Goal: Task Accomplishment & Management: Use online tool/utility

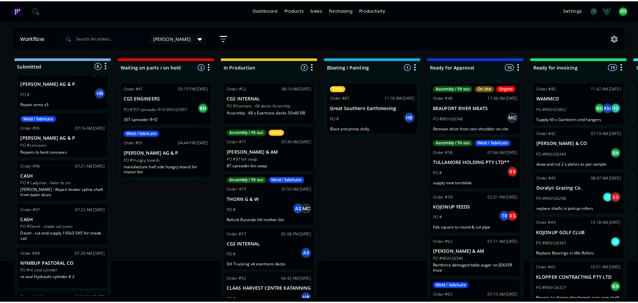
scroll to position [33, 0]
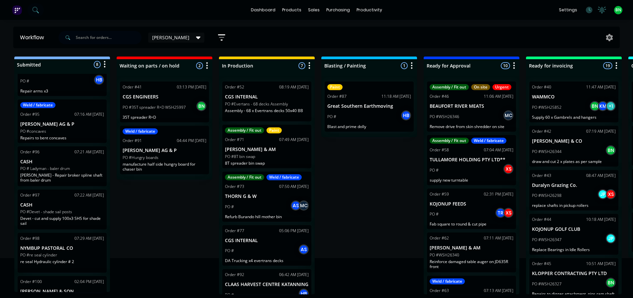
click at [83, 206] on p "CASH" at bounding box center [62, 205] width 84 height 6
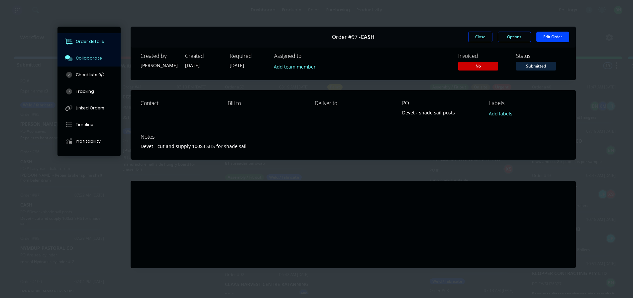
click at [83, 57] on div "Collaborate" at bounding box center [89, 58] width 26 height 6
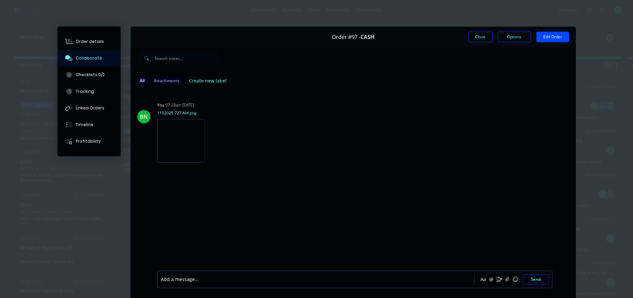
click at [212, 279] on div at bounding box center [306, 279] width 291 height 7
click at [527, 278] on button "Send" at bounding box center [535, 279] width 26 height 10
click at [475, 37] on button "Close" at bounding box center [480, 37] width 24 height 11
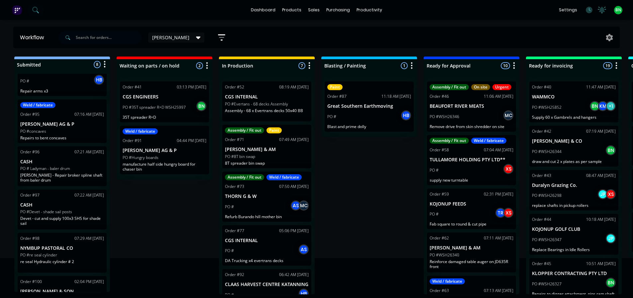
click at [370, 191] on div "Submitted 8 Status colour #273444 hex #273444 Save Cancel Summaries Total order…" at bounding box center [452, 174] width 915 height 237
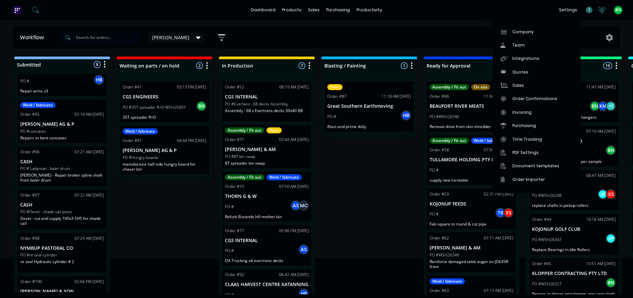
click at [590, 8] on icon at bounding box center [588, 10] width 7 height 7
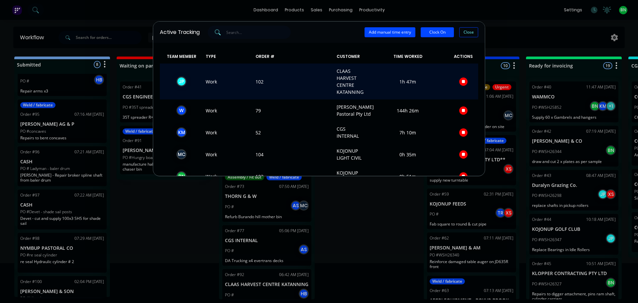
scroll to position [25, 0]
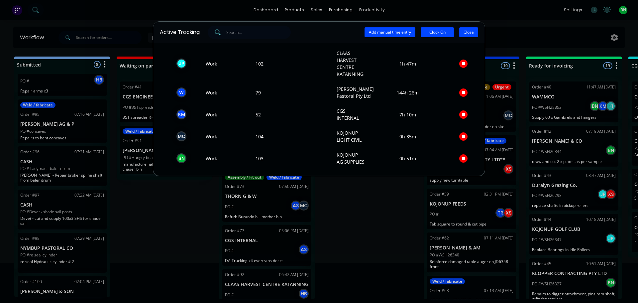
click at [464, 33] on button "Close" at bounding box center [468, 32] width 19 height 10
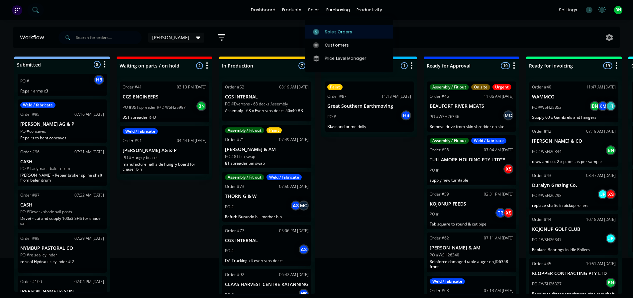
click at [329, 32] on div "Sales Orders" at bounding box center [338, 32] width 27 height 6
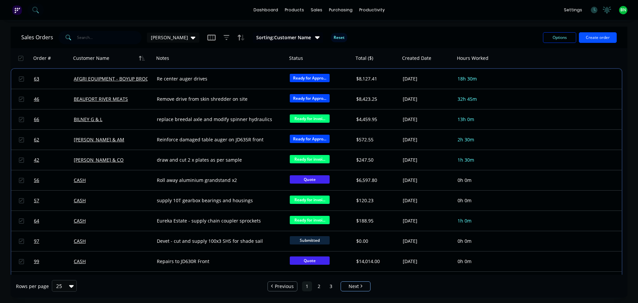
click at [588, 39] on button "Create order" at bounding box center [597, 37] width 38 height 11
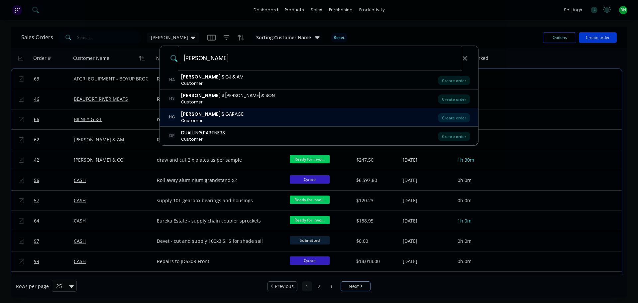
type input "[PERSON_NAME]"
click at [220, 117] on div "[PERSON_NAME] IS GARAGE Customer" at bounding box center [303, 117] width 270 height 13
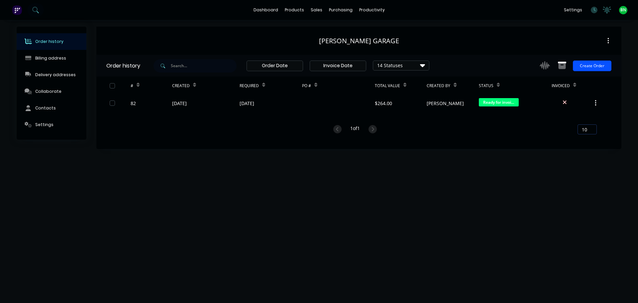
click at [582, 69] on button "Create Order" at bounding box center [591, 65] width 39 height 11
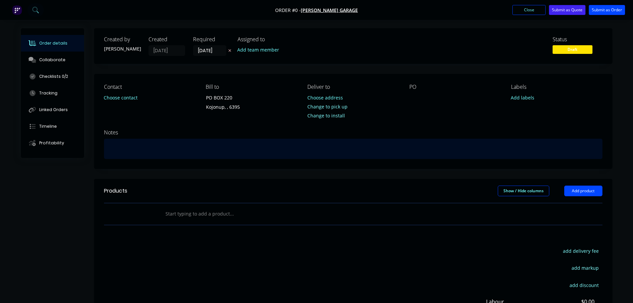
click at [124, 148] on div at bounding box center [353, 148] width 498 height 20
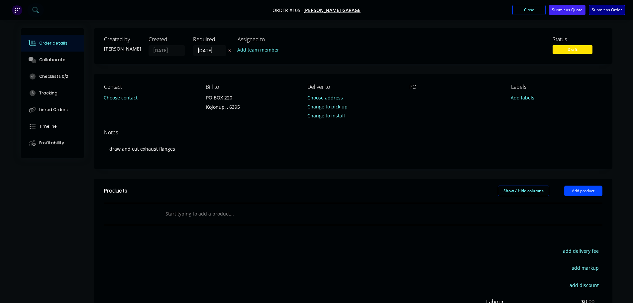
click at [602, 7] on button "Submit as Order" at bounding box center [606, 10] width 36 height 10
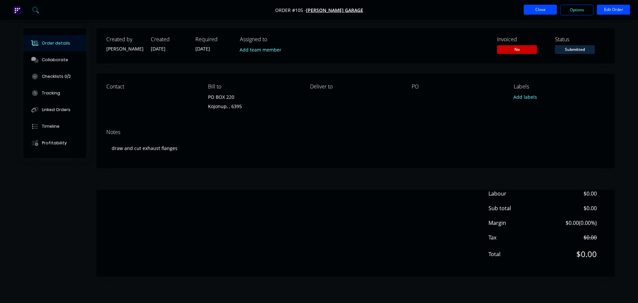
click at [549, 9] on button "Close" at bounding box center [539, 10] width 33 height 10
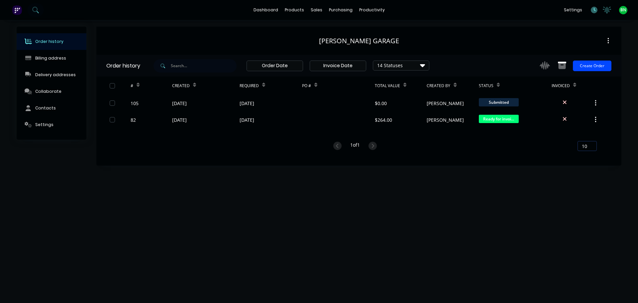
click at [593, 11] on icon at bounding box center [593, 10] width 7 height 7
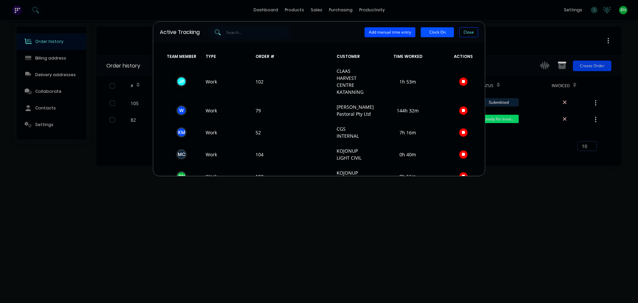
click at [438, 32] on button "Clock On" at bounding box center [436, 32] width 33 height 10
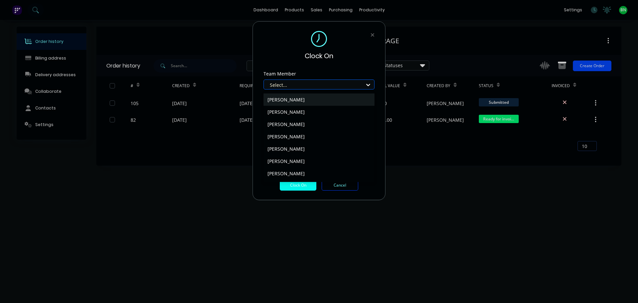
click at [278, 83] on div at bounding box center [314, 85] width 91 height 8
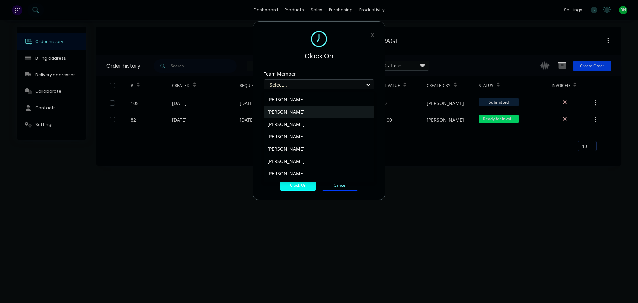
click at [291, 116] on div "[PERSON_NAME]" at bounding box center [318, 112] width 111 height 12
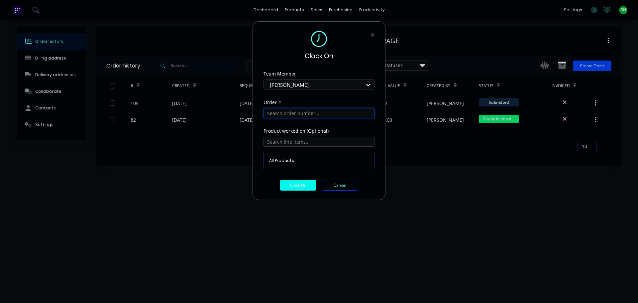
click at [289, 114] on input "text" at bounding box center [318, 113] width 111 height 10
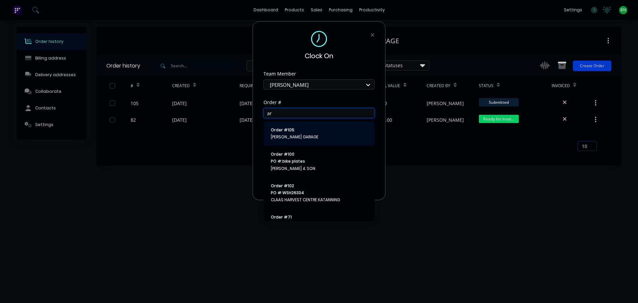
type input "ar"
click at [300, 131] on span "Order # 105" at bounding box center [319, 130] width 97 height 6
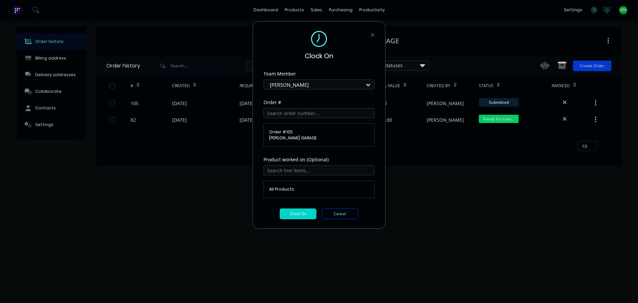
click at [284, 215] on button "Clock On" at bounding box center [298, 213] width 37 height 11
click at [300, 214] on button "Clock On" at bounding box center [298, 213] width 37 height 11
click at [344, 214] on button "Cancel" at bounding box center [339, 213] width 37 height 11
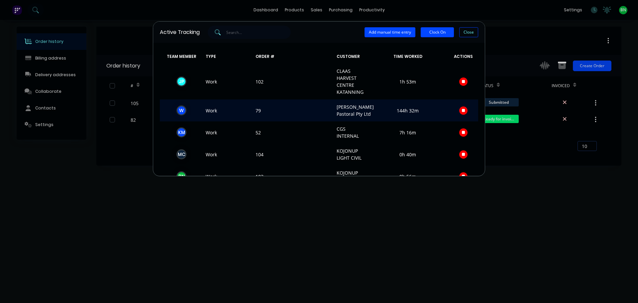
scroll to position [25, 0]
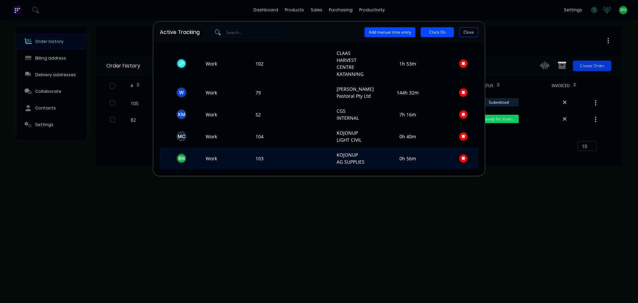
click at [459, 159] on button "button" at bounding box center [463, 158] width 8 height 8
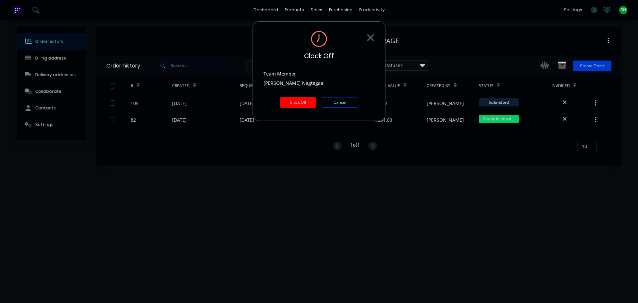
click at [295, 103] on button "Clock Off" at bounding box center [298, 102] width 37 height 11
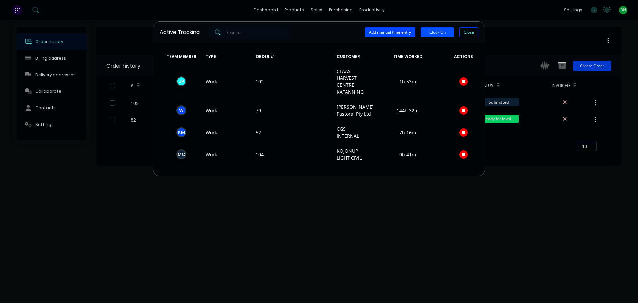
click at [434, 33] on button "Clock On" at bounding box center [436, 32] width 33 height 10
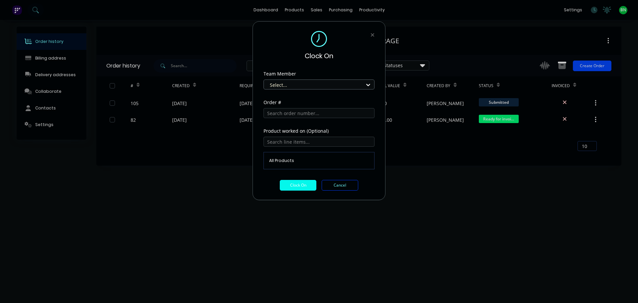
click at [310, 85] on div at bounding box center [314, 85] width 91 height 8
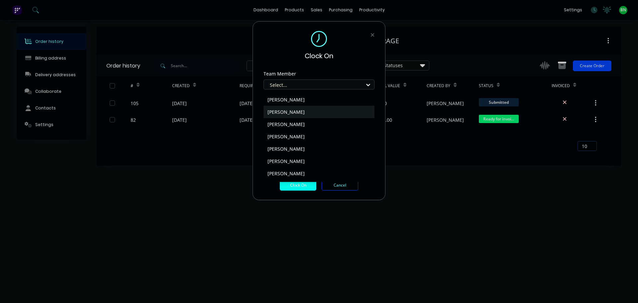
click at [290, 111] on div "[PERSON_NAME]" at bounding box center [318, 112] width 111 height 12
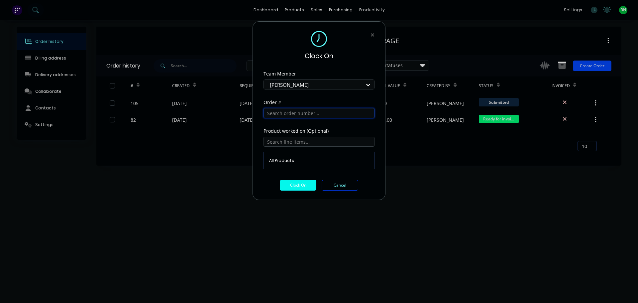
click at [283, 114] on input "text" at bounding box center [318, 113] width 111 height 10
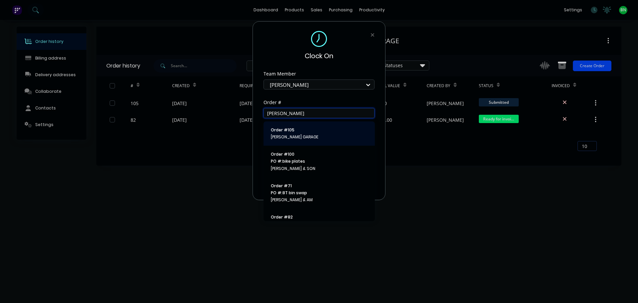
type input "[PERSON_NAME]"
click at [298, 131] on span "Order # 105" at bounding box center [319, 130] width 97 height 6
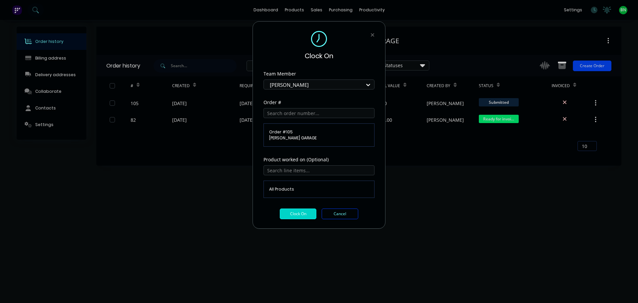
click at [302, 214] on button "Clock On" at bounding box center [298, 213] width 37 height 11
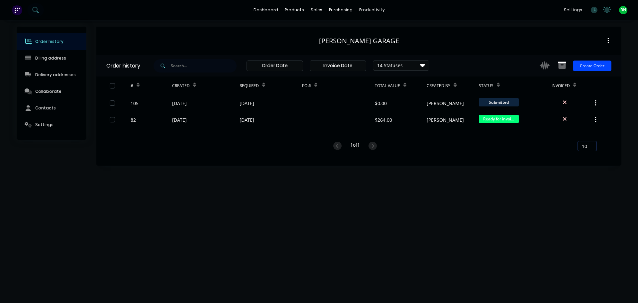
click at [485, 200] on div "Order history Billing address Delivery addresses Collaborate Contacts Settings …" at bounding box center [319, 161] width 638 height 283
